Goal: Transaction & Acquisition: Book appointment/travel/reservation

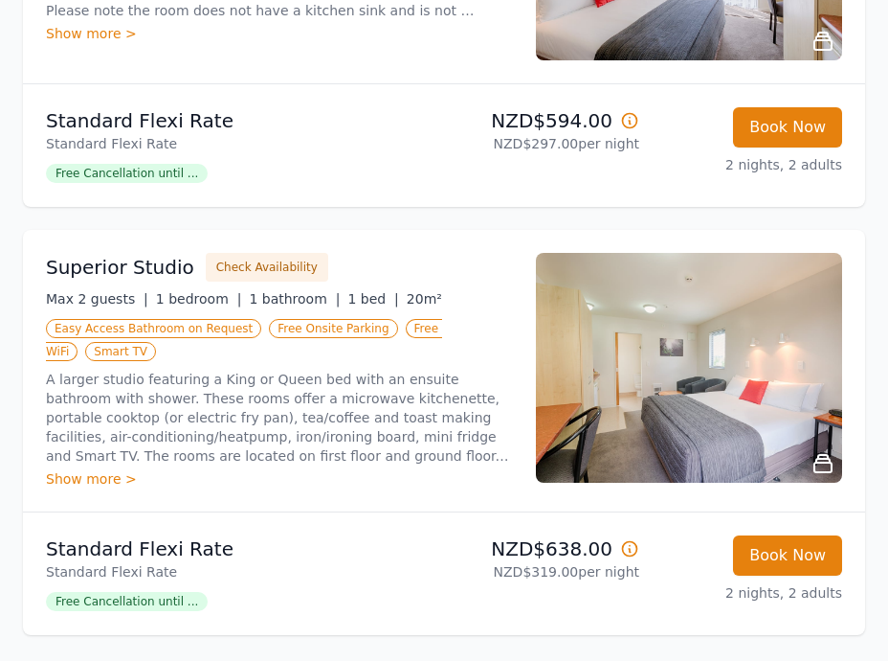
scroll to position [574, 0]
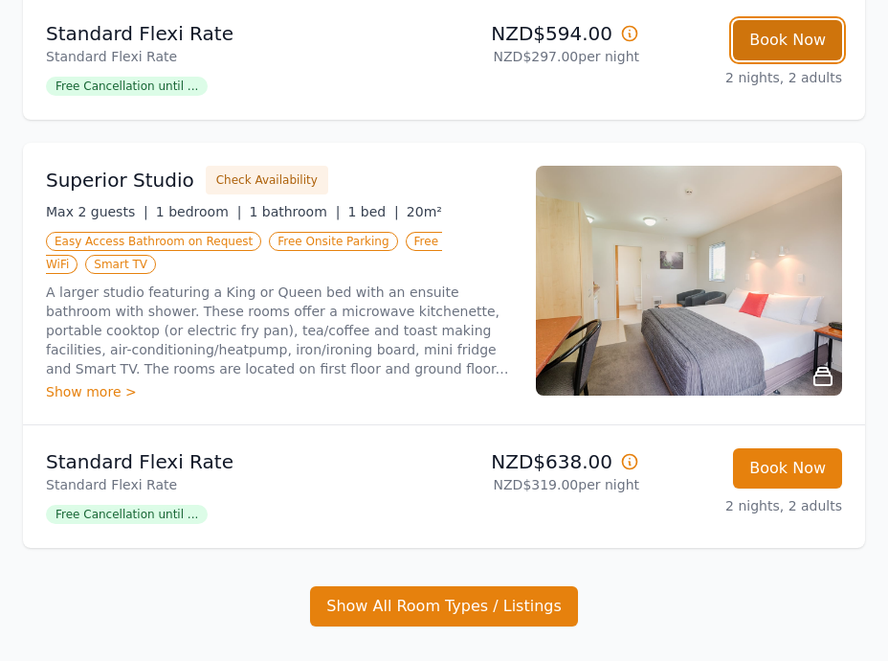
click at [798, 60] on button "Book Now" at bounding box center [787, 40] width 109 height 40
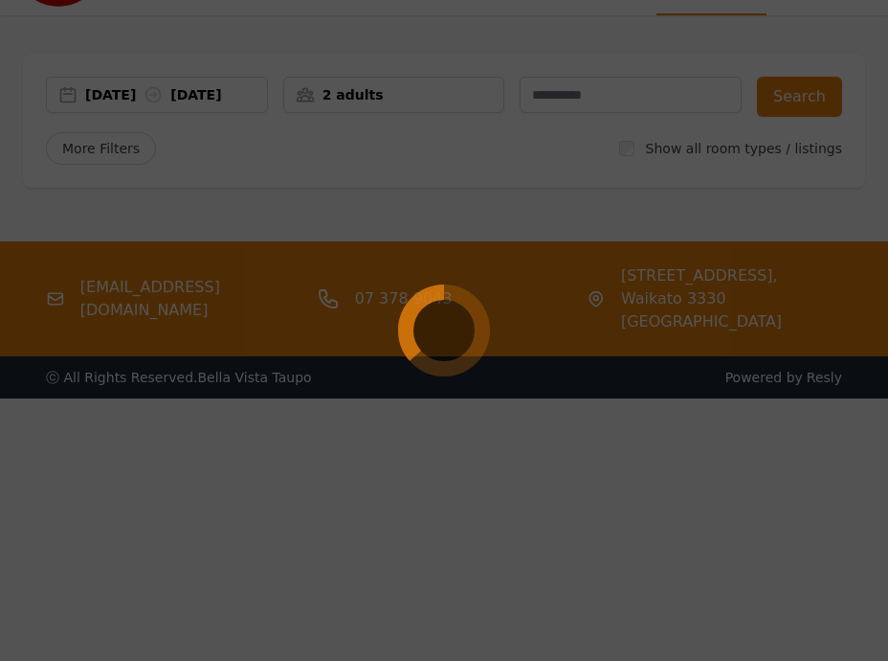
scroll to position [92, 0]
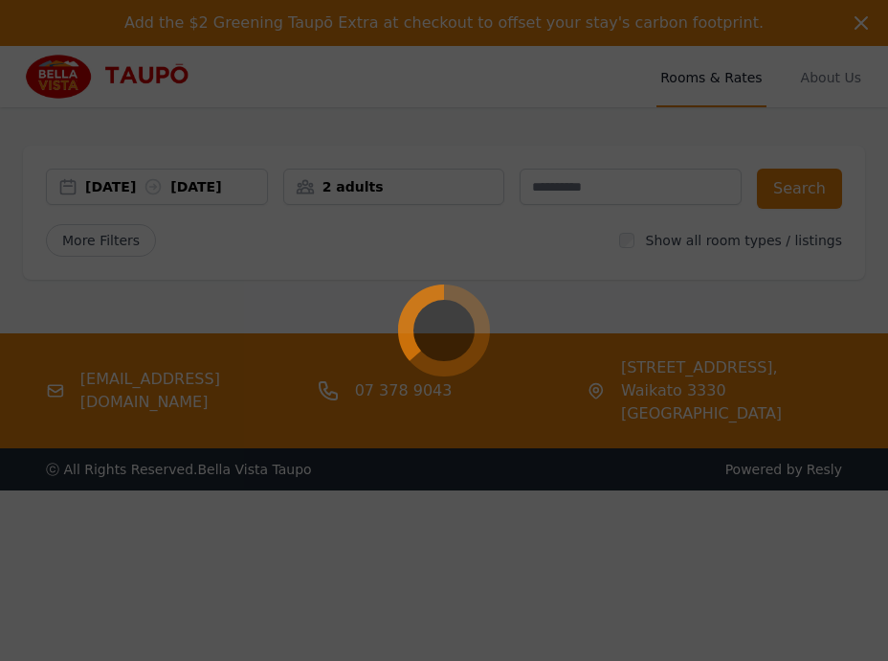
select select "**"
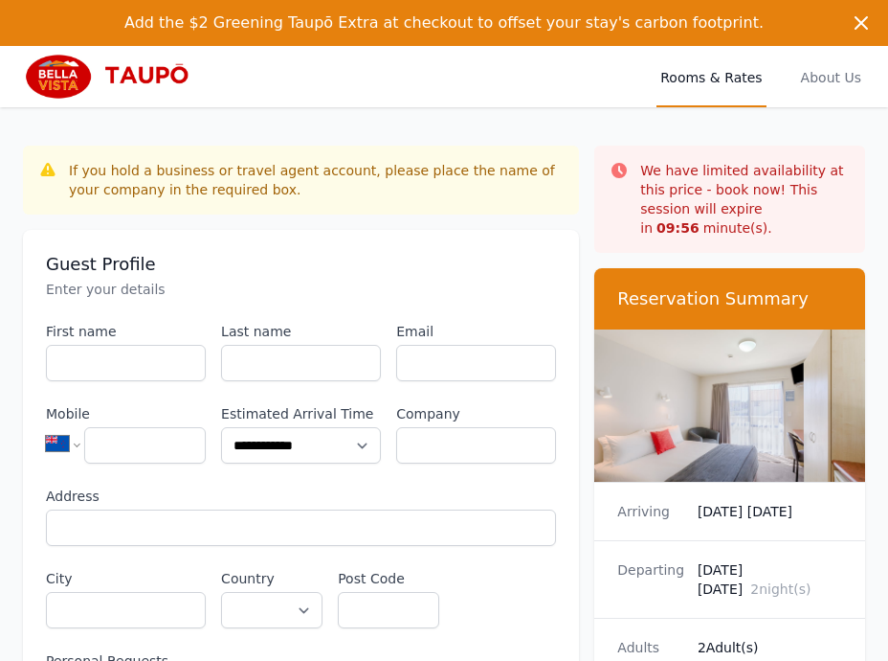
scroll to position [92, 0]
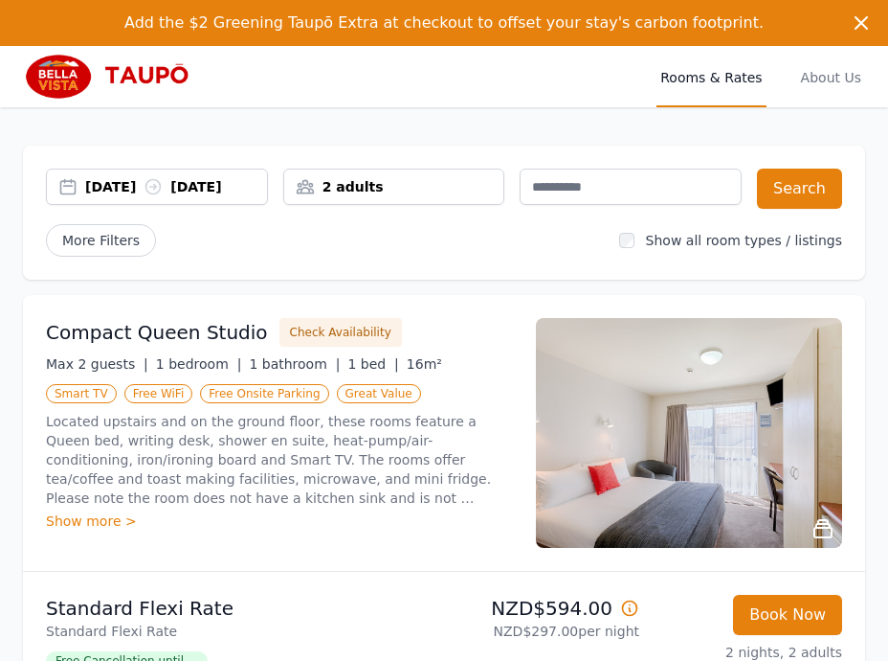
click at [497, 192] on div "2 adults" at bounding box center [394, 186] width 220 height 19
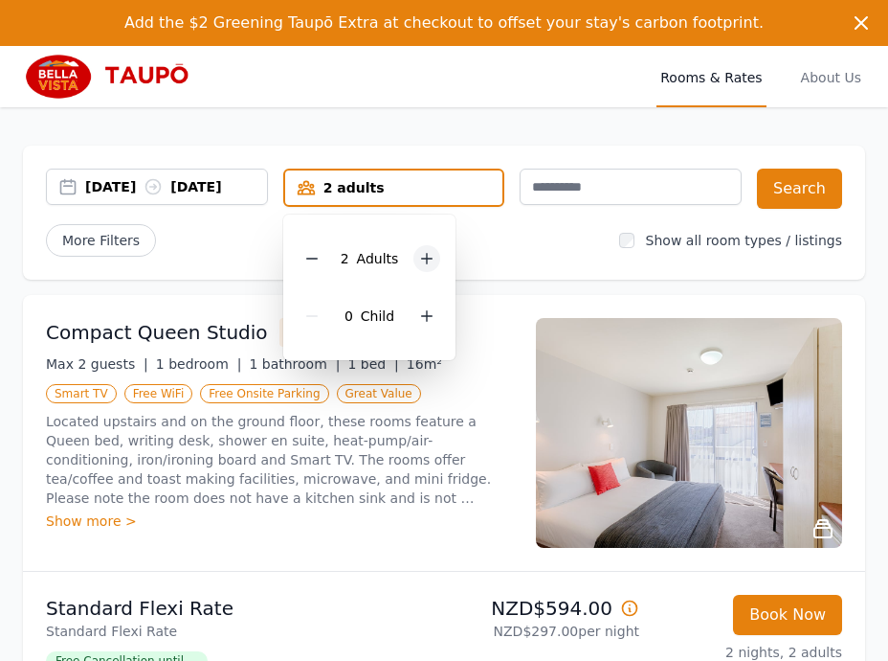
click at [430, 258] on icon at bounding box center [427, 259] width 11 height 11
click at [794, 191] on button "Search" at bounding box center [799, 189] width 85 height 40
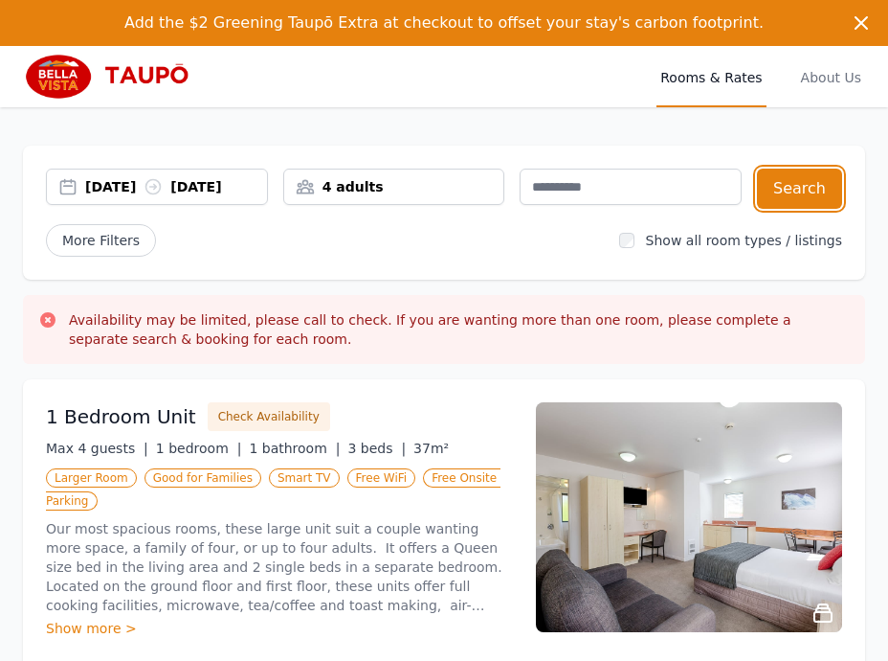
click at [417, 185] on div "4 adults" at bounding box center [394, 186] width 220 height 19
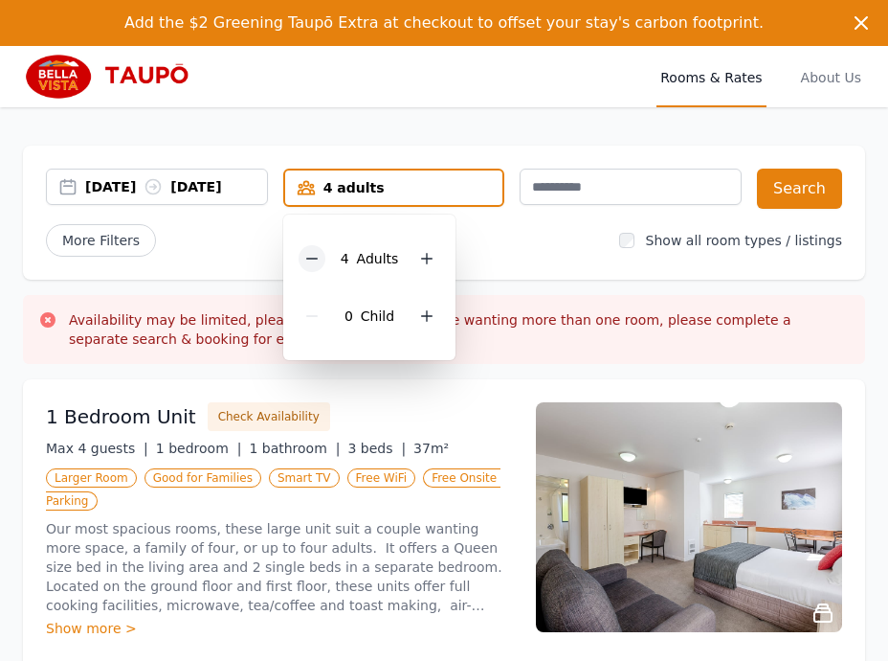
click at [313, 260] on icon at bounding box center [311, 258] width 15 height 15
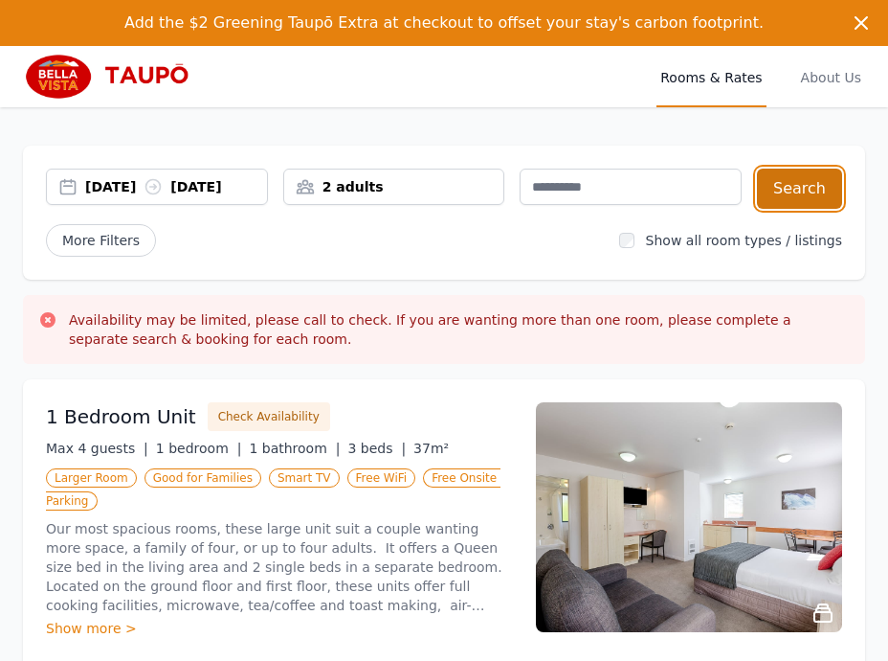
click at [817, 197] on button "Search" at bounding box center [799, 189] width 85 height 40
